Goal: Transaction & Acquisition: Book appointment/travel/reservation

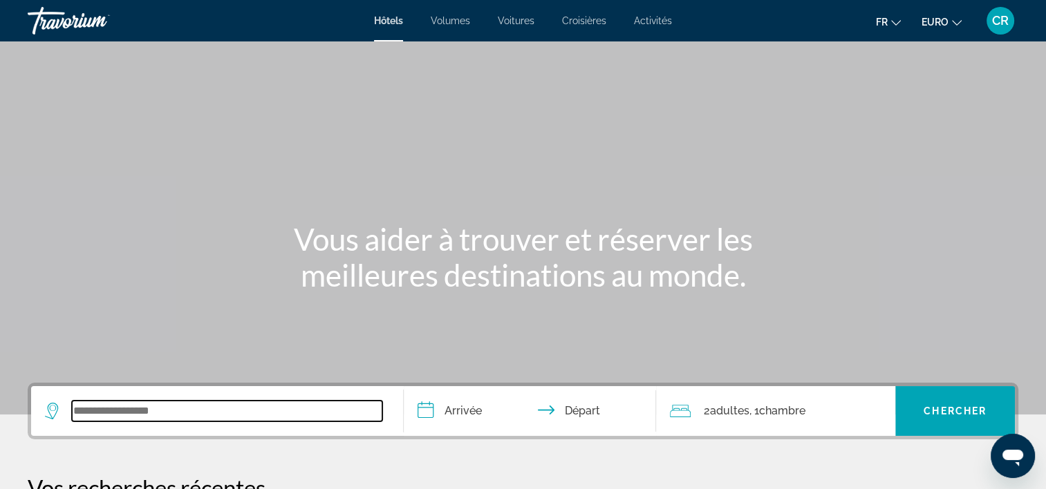
click at [140, 420] on input "Widget de recherche" at bounding box center [227, 411] width 310 height 21
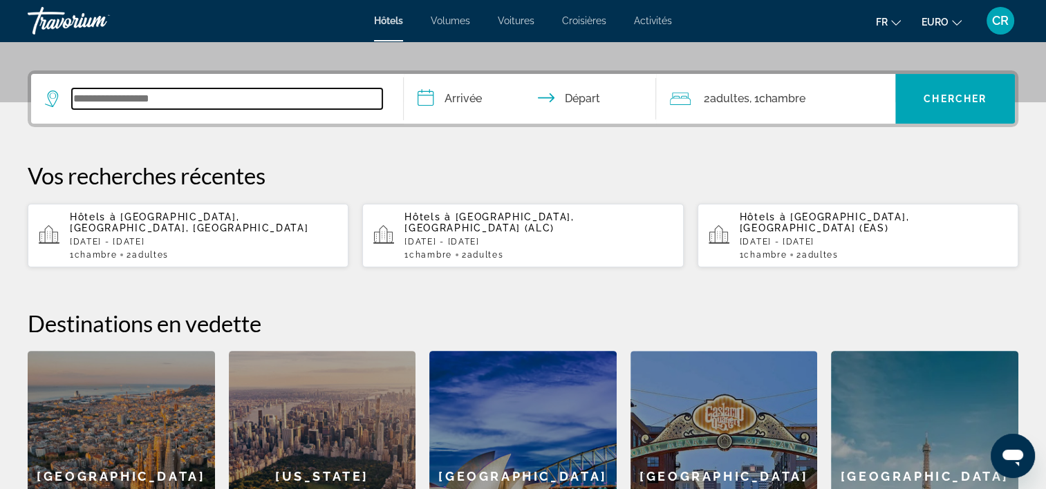
scroll to position [337, 0]
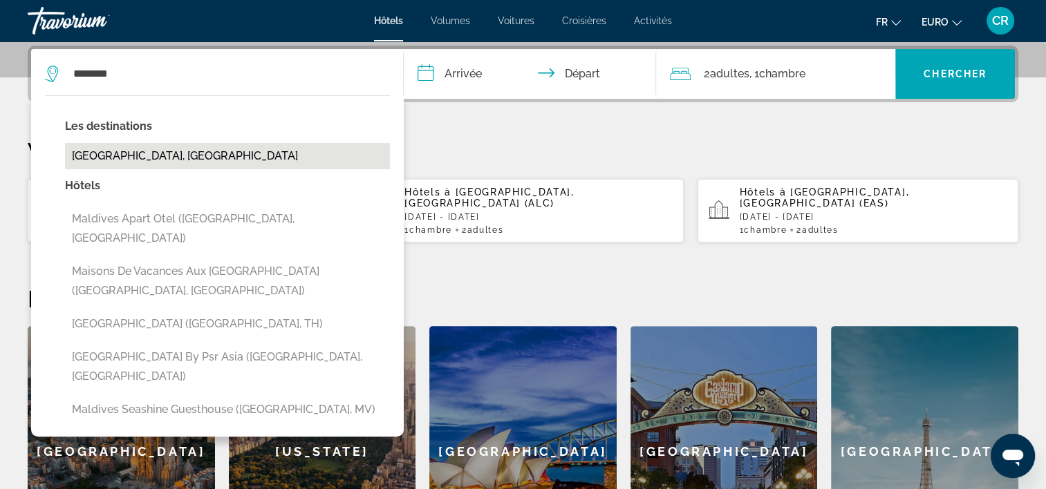
click at [171, 149] on button "[GEOGRAPHIC_DATA], [GEOGRAPHIC_DATA]" at bounding box center [227, 156] width 325 height 26
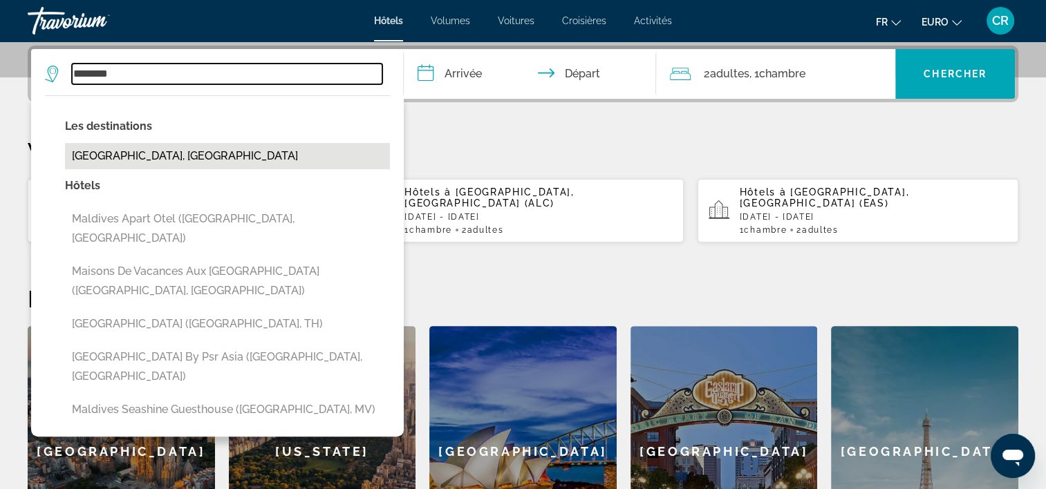
type input "**********"
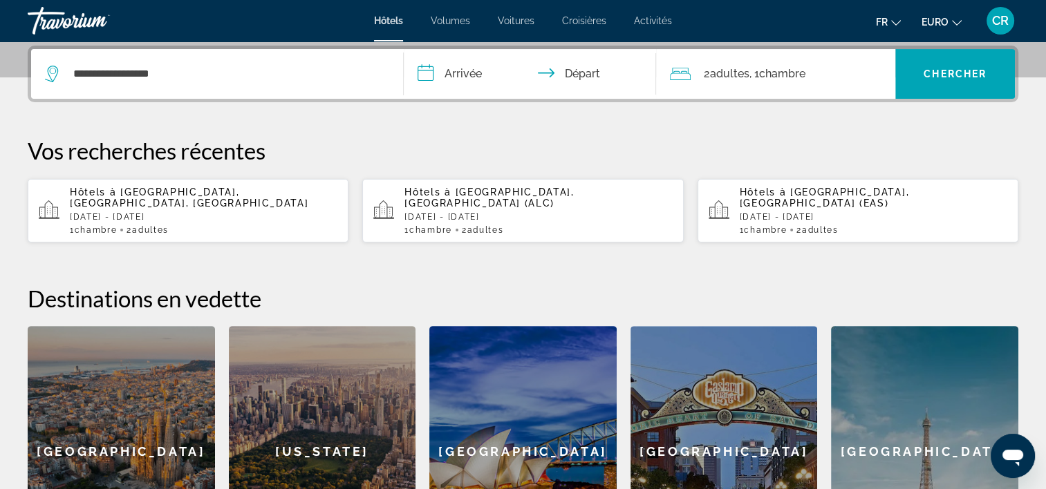
click at [484, 86] on input "**********" at bounding box center [533, 76] width 259 height 54
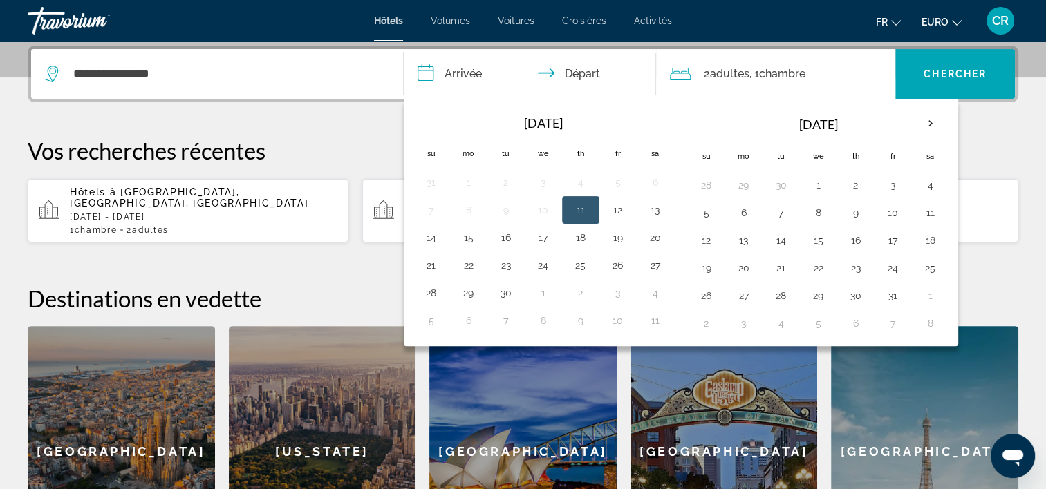
click at [926, 108] on button "Next month" at bounding box center [930, 124] width 37 height 32
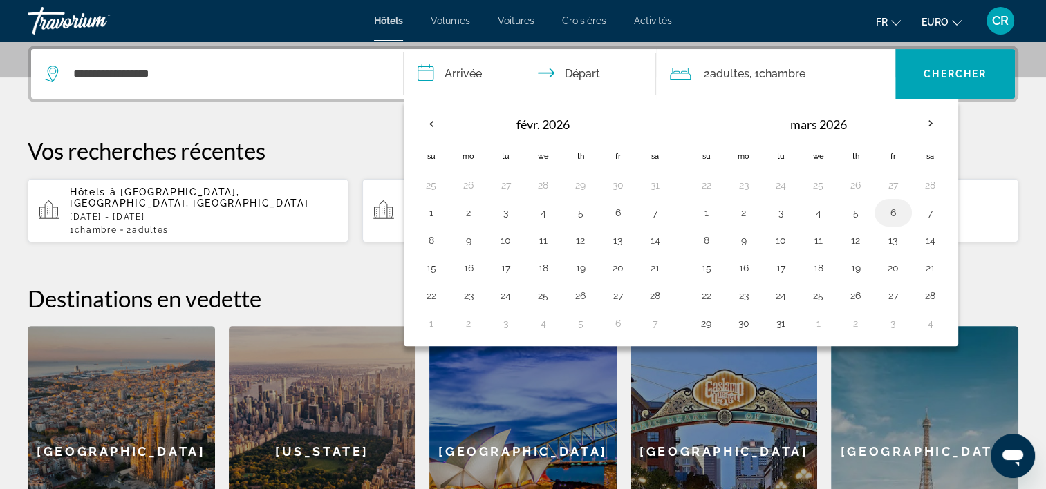
click at [886, 210] on button "6" at bounding box center [893, 212] width 22 height 19
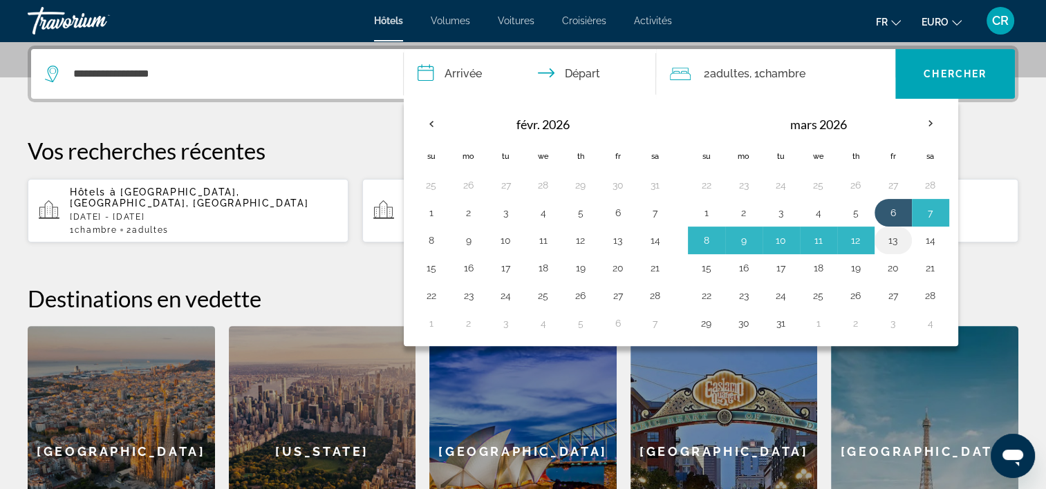
click at [885, 245] on button "13" at bounding box center [893, 240] width 22 height 19
type input "**********"
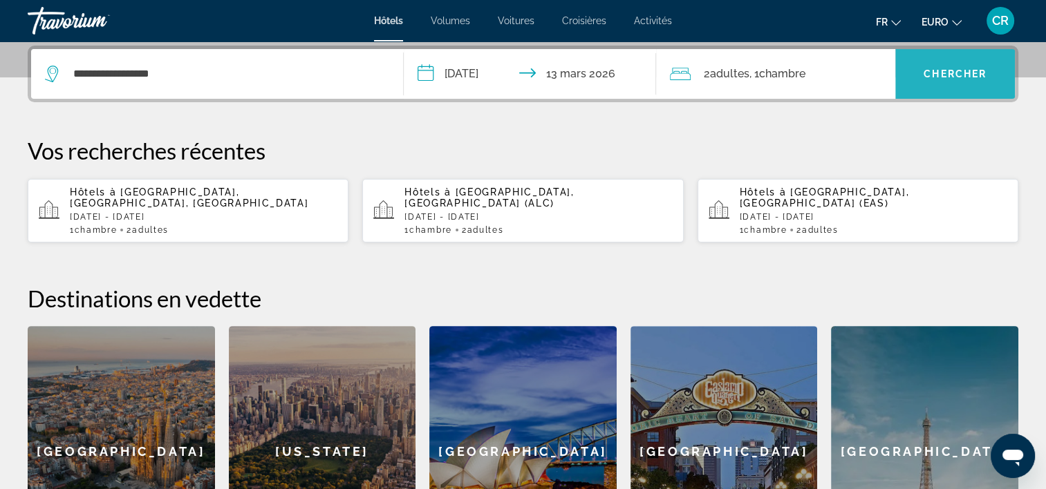
click at [932, 77] on span "Chercher" at bounding box center [955, 73] width 63 height 11
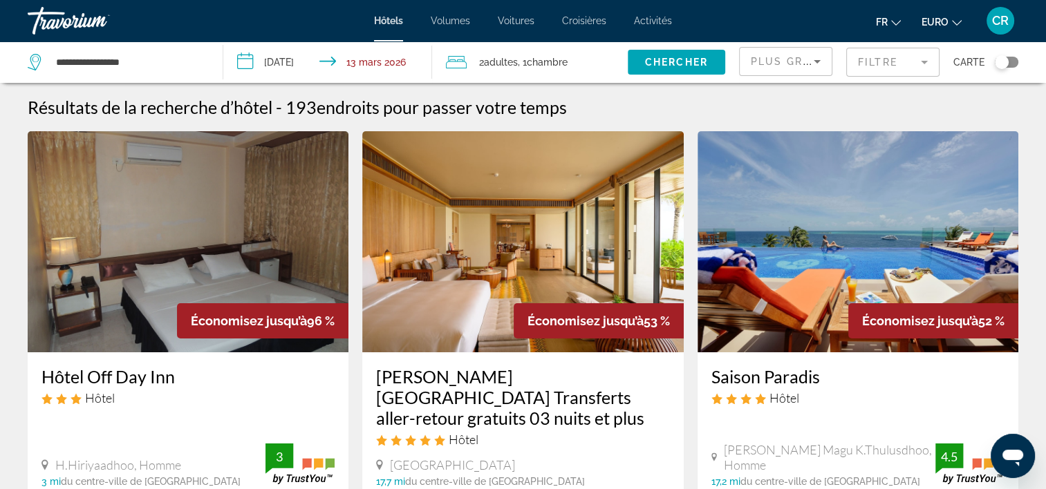
click at [896, 67] on mat-form-field "Filtre" at bounding box center [892, 62] width 93 height 29
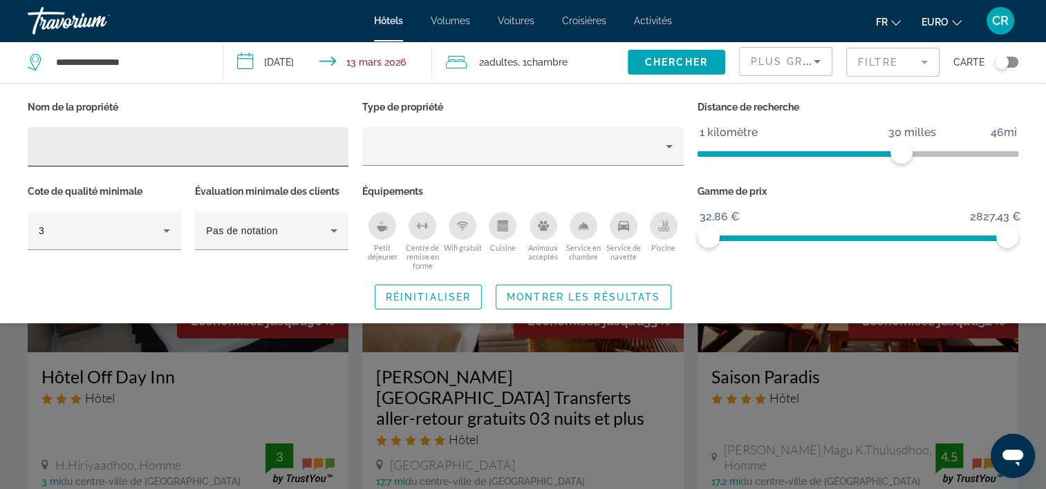
click at [77, 156] on div "Filtres d’hôtel" at bounding box center [188, 146] width 299 height 39
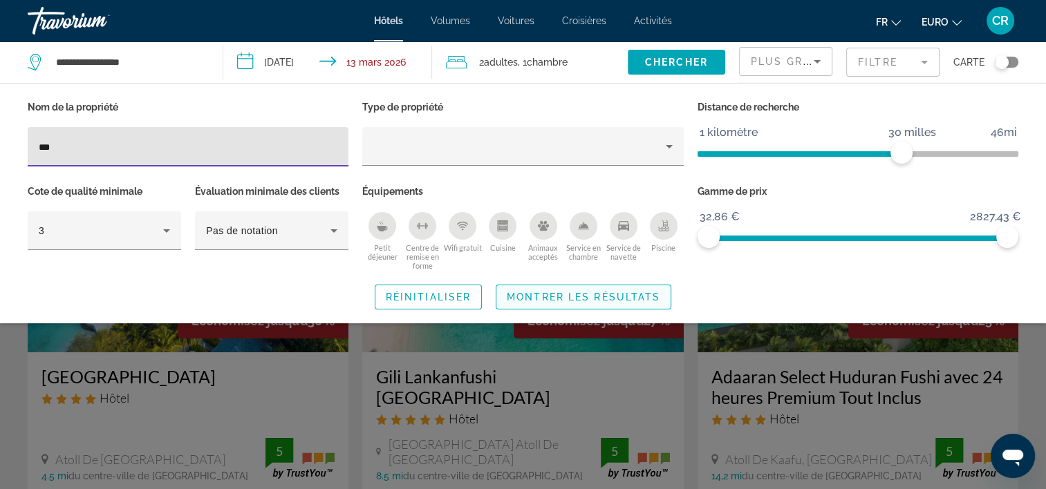
type input "***"
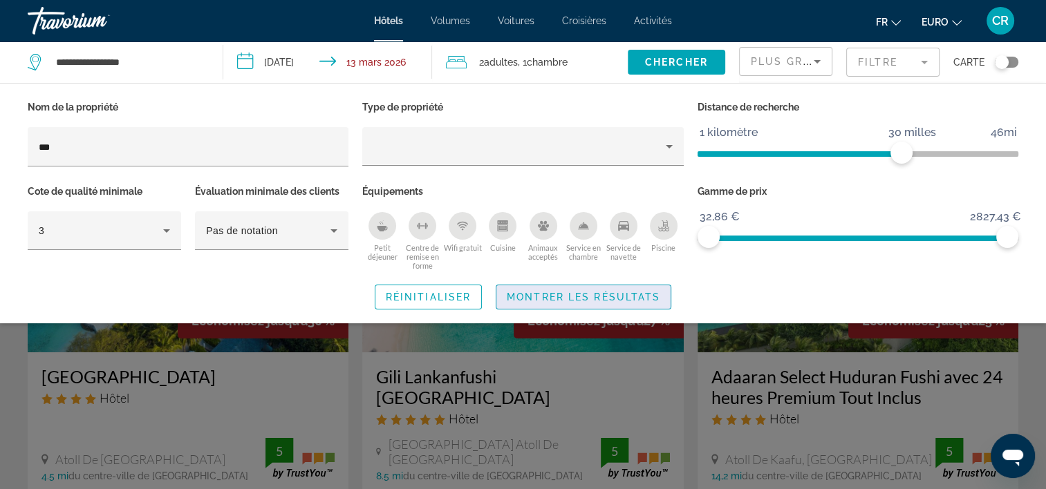
click at [617, 297] on span "Montrer les résultats" at bounding box center [583, 297] width 153 height 11
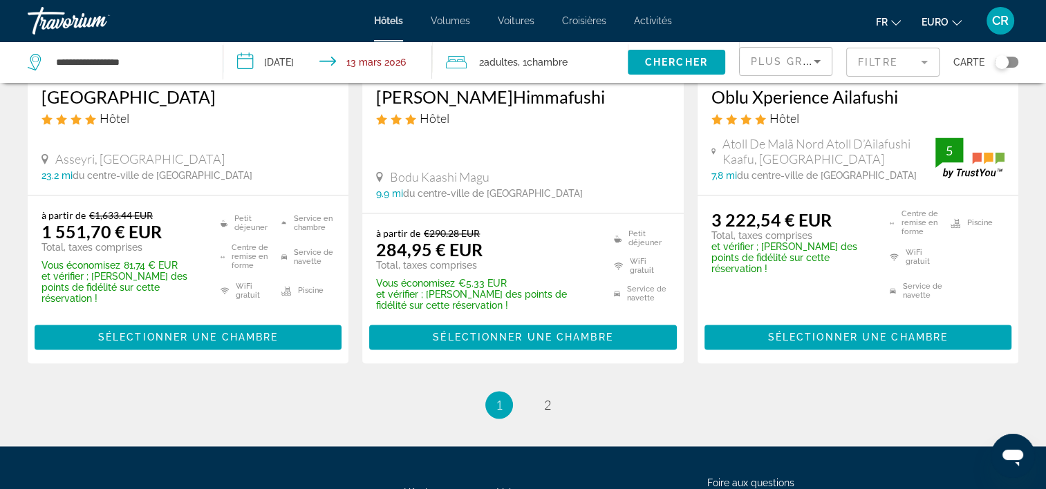
scroll to position [2064, 0]
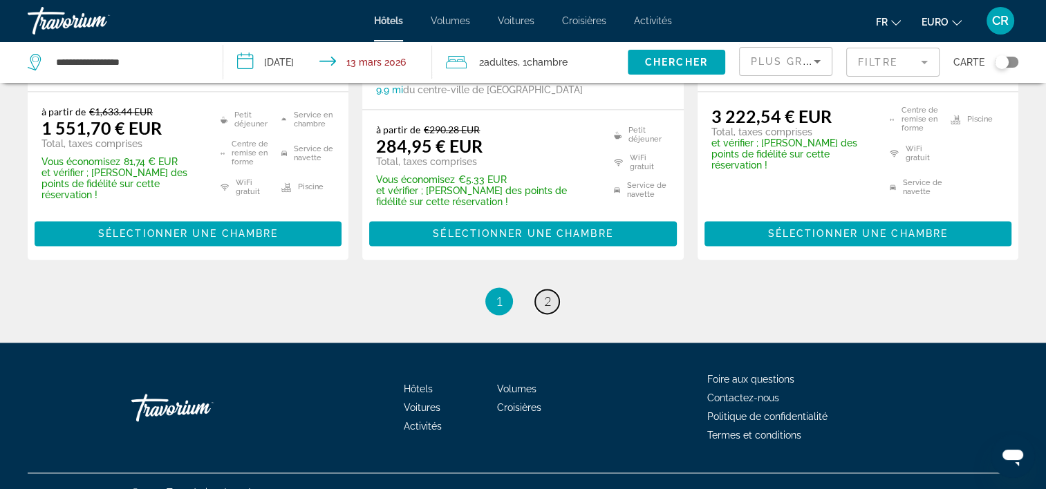
click at [537, 290] on link "page 2" at bounding box center [547, 302] width 24 height 24
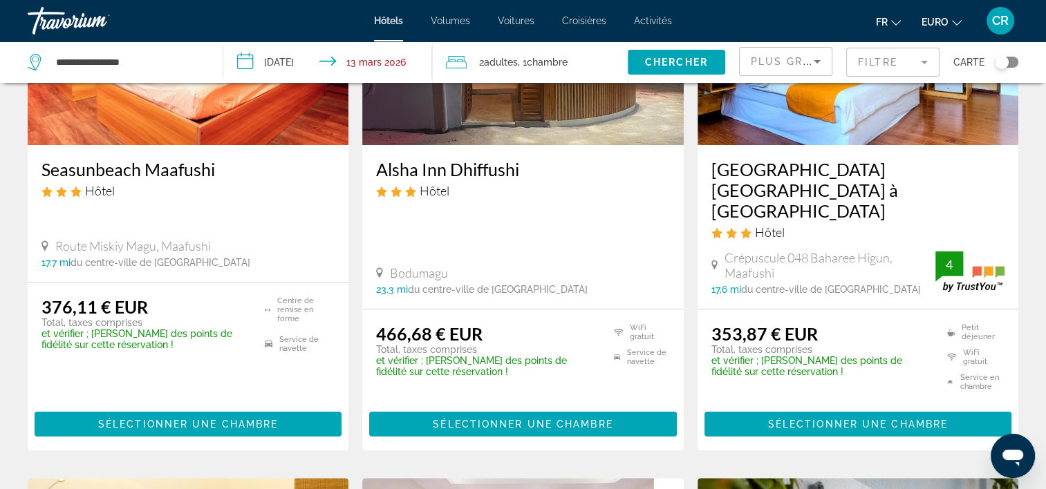
scroll to position [6, 0]
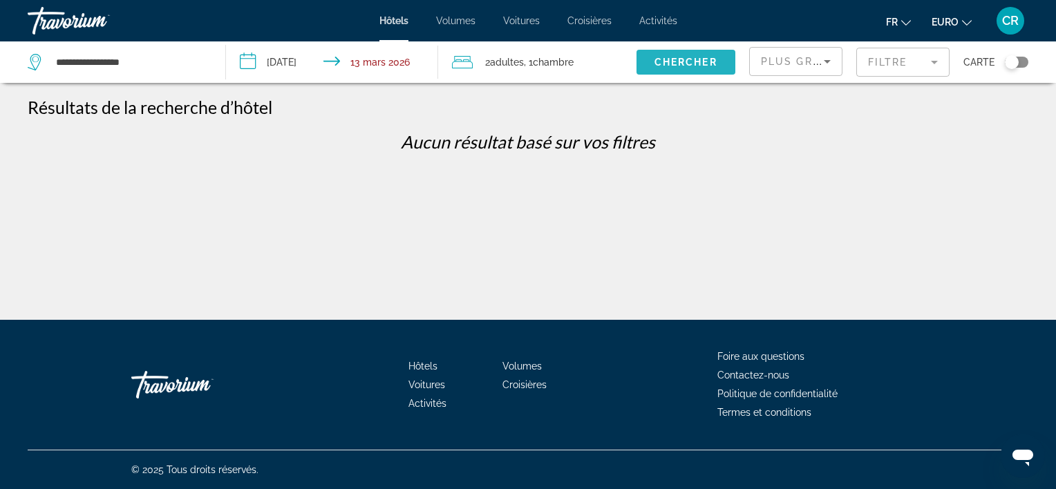
click at [678, 63] on span "Chercher" at bounding box center [686, 62] width 63 height 11
click at [935, 65] on mat-form-field "Filtre" at bounding box center [903, 62] width 93 height 29
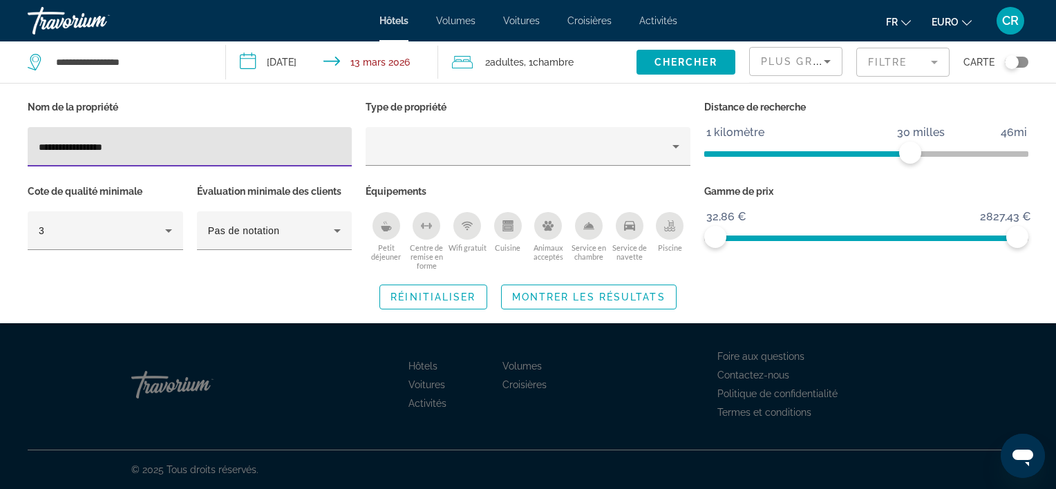
click at [136, 141] on input "**********" at bounding box center [190, 147] width 302 height 17
type input "*"
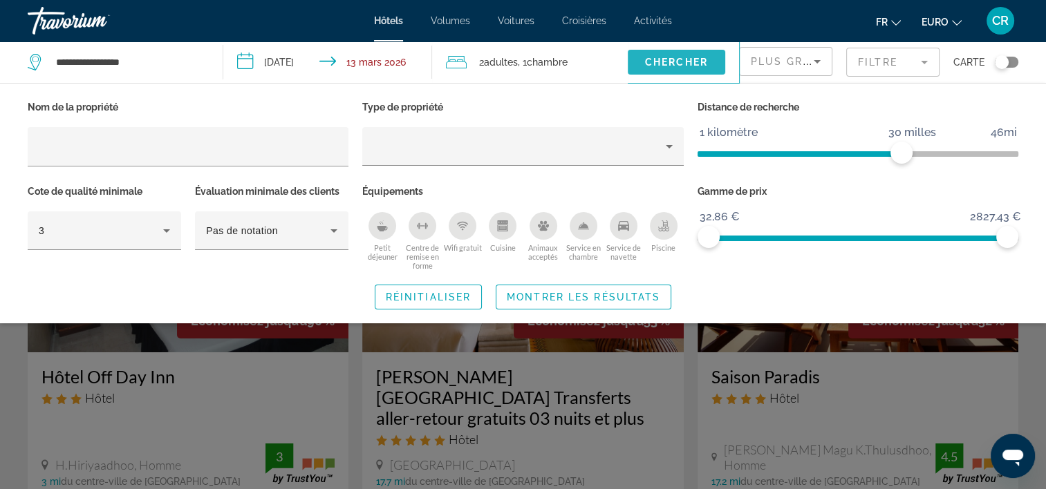
click at [691, 62] on span "Chercher" at bounding box center [676, 62] width 63 height 11
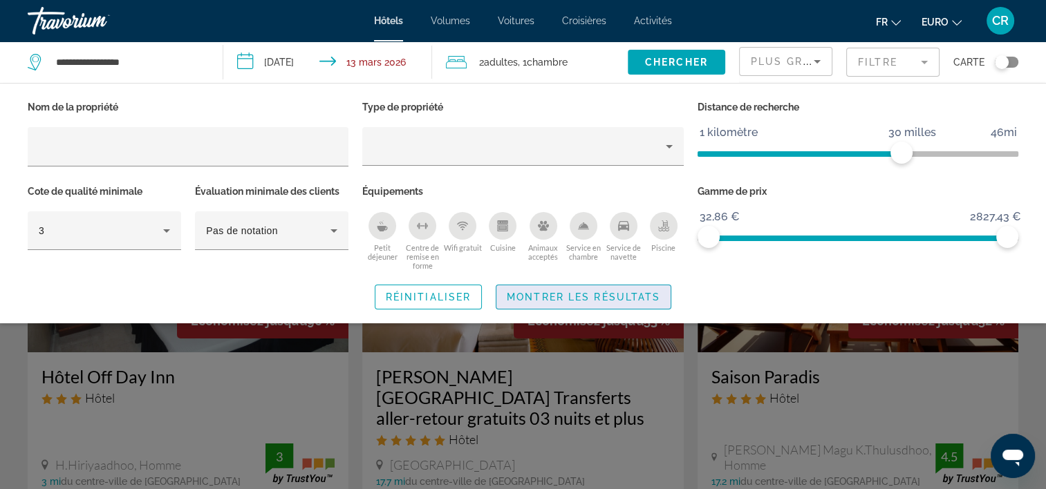
click at [570, 293] on span "Montrer les résultats" at bounding box center [583, 297] width 153 height 11
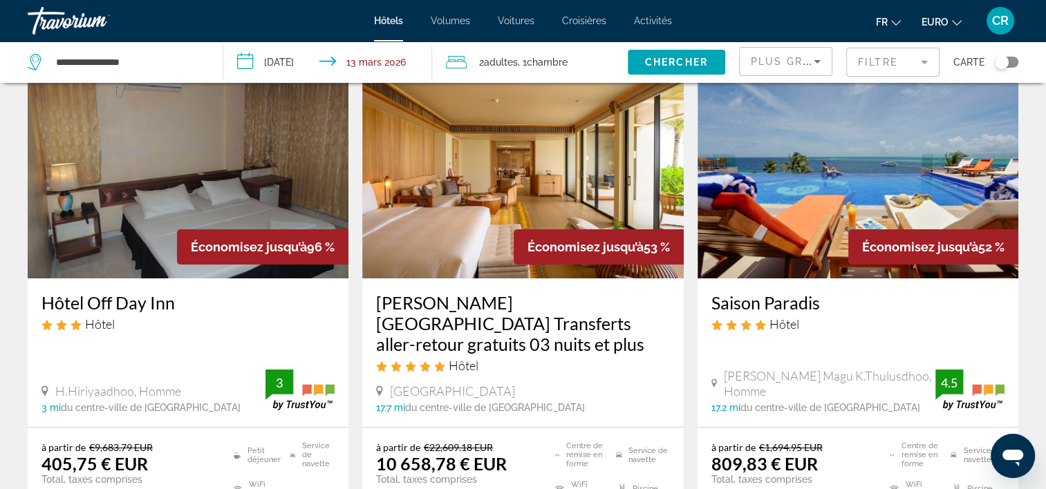
scroll to position [67, 0]
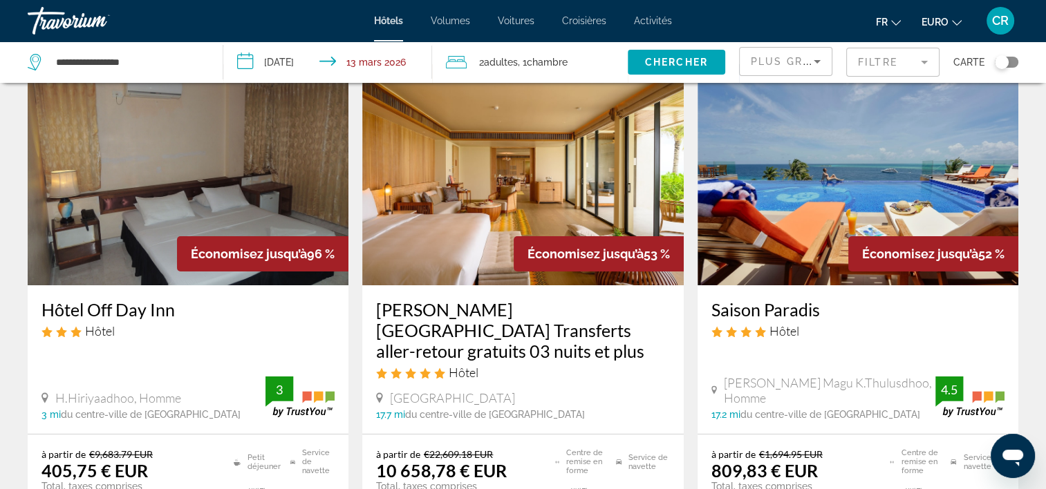
click at [755, 198] on img "Contenu principal" at bounding box center [858, 174] width 321 height 221
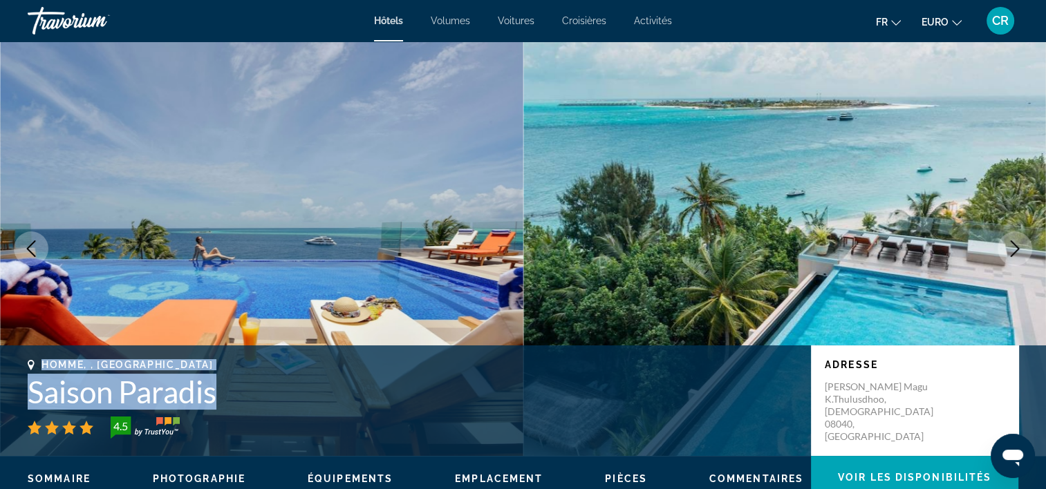
drag, startPoint x: 41, startPoint y: 362, endPoint x: 239, endPoint y: 387, distance: 199.3
click at [239, 387] on div "Homme, , Maldives Saison Paradis 4.5" at bounding box center [413, 400] width 770 height 80
copy div "Homme, , Maldives Saison Paradis"
click at [258, 245] on img "Contenu principal" at bounding box center [261, 248] width 523 height 415
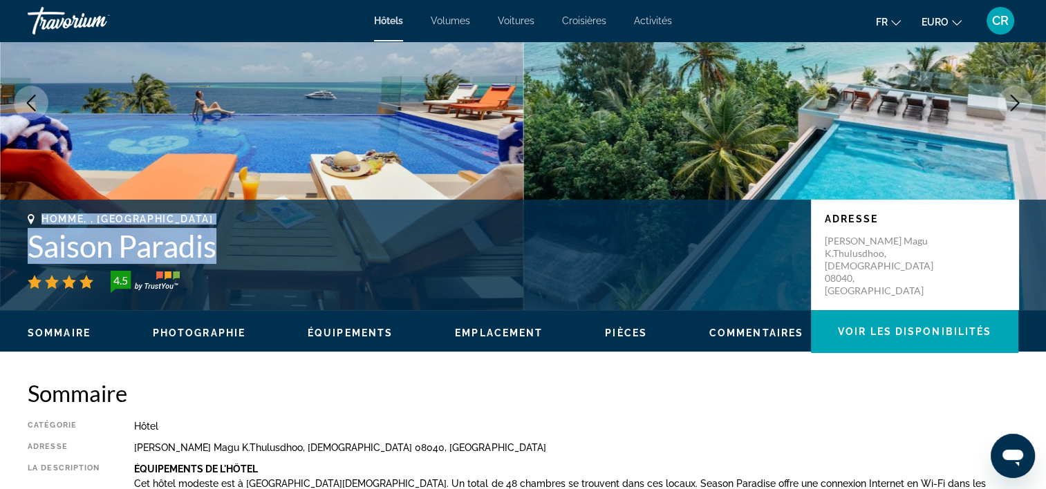
scroll to position [174, 0]
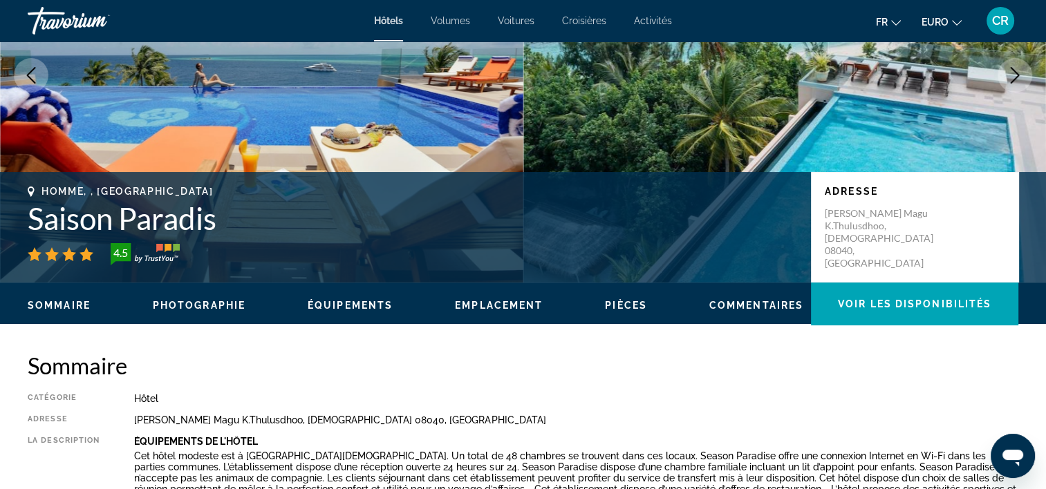
click at [346, 370] on h2 "Sommaire" at bounding box center [523, 366] width 991 height 28
drag, startPoint x: 134, startPoint y: 401, endPoint x: 390, endPoint y: 418, distance: 256.3
click at [390, 418] on div "Catégorie Hôtel Adresse [PERSON_NAME] Magu K.Thulusdhoo, [DEMOGRAPHIC_DATA] 080…" at bounding box center [523, 459] width 991 height 133
copy div "Hôtel Adresse [PERSON_NAME] Magu K.[GEOGRAPHIC_DATA][DEMOGRAPHIC_DATA], [GEOGRA…"
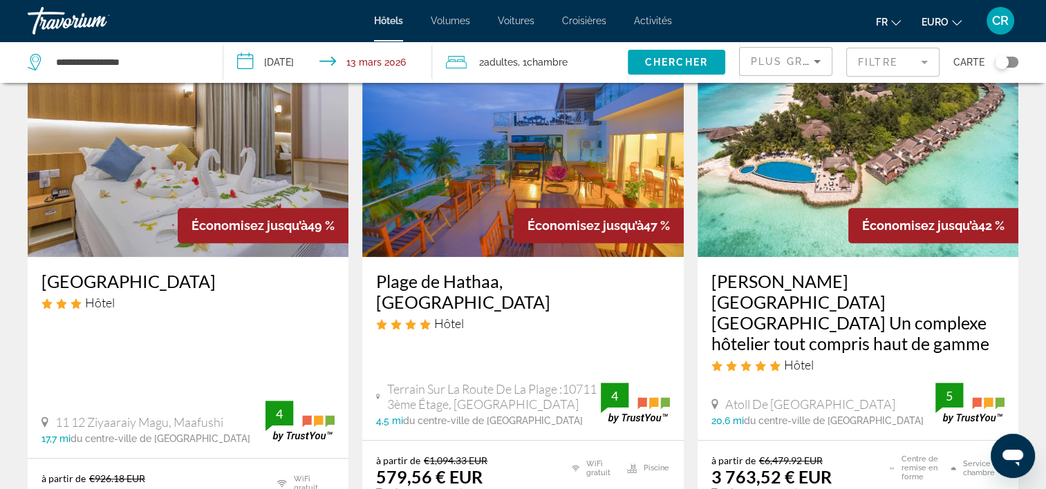
scroll to position [655, 0]
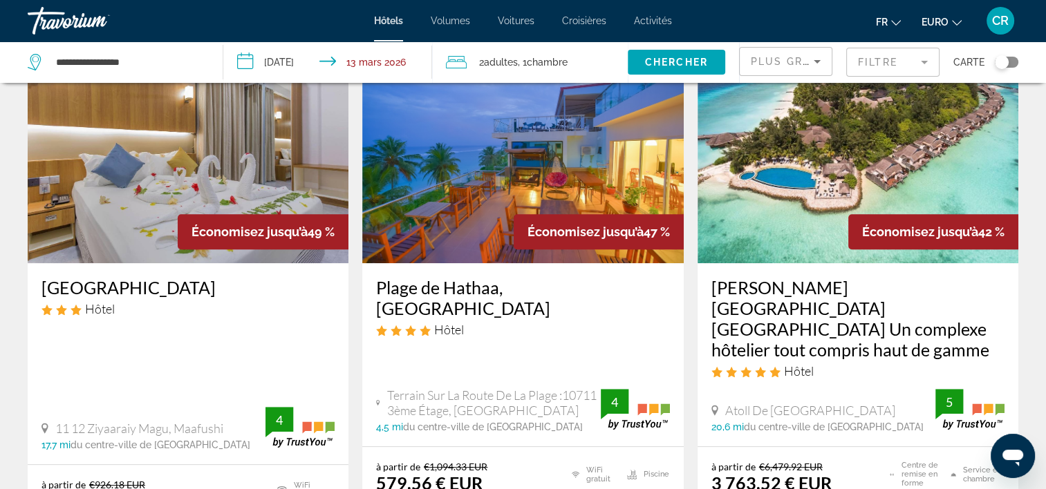
click at [481, 127] on img "Contenu principal" at bounding box center [522, 152] width 321 height 221
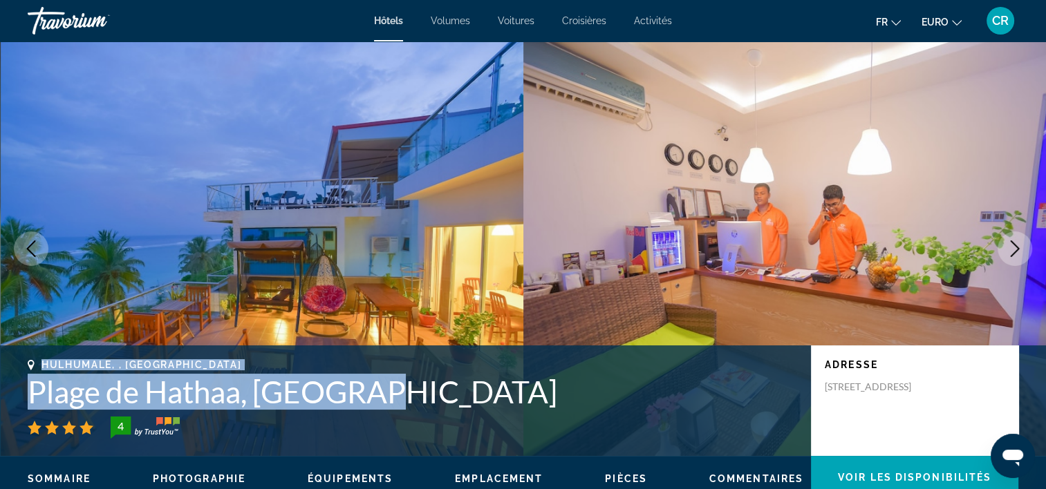
drag, startPoint x: 41, startPoint y: 364, endPoint x: 379, endPoint y: 393, distance: 338.6
click at [379, 393] on div "Hulhumale, , [GEOGRAPHIC_DATA] [GEOGRAPHIC_DATA], [GEOGRAPHIC_DATA] 4" at bounding box center [413, 400] width 770 height 80
copy div "Hulhumale, , [GEOGRAPHIC_DATA] [GEOGRAPHIC_DATA], [GEOGRAPHIC_DATA]"
click at [612, 191] on img "Contenu principal" at bounding box center [784, 248] width 523 height 415
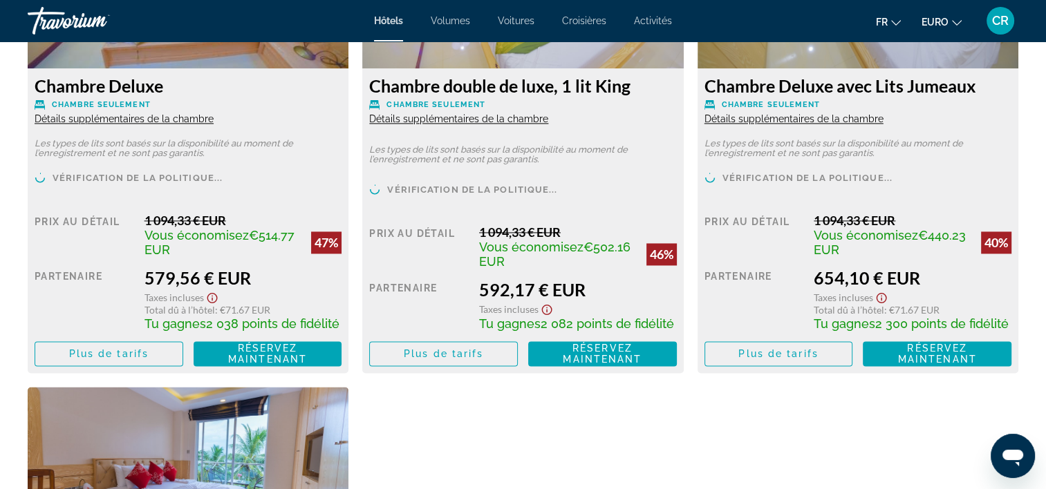
scroll to position [2058, 0]
